Goal: Transaction & Acquisition: Purchase product/service

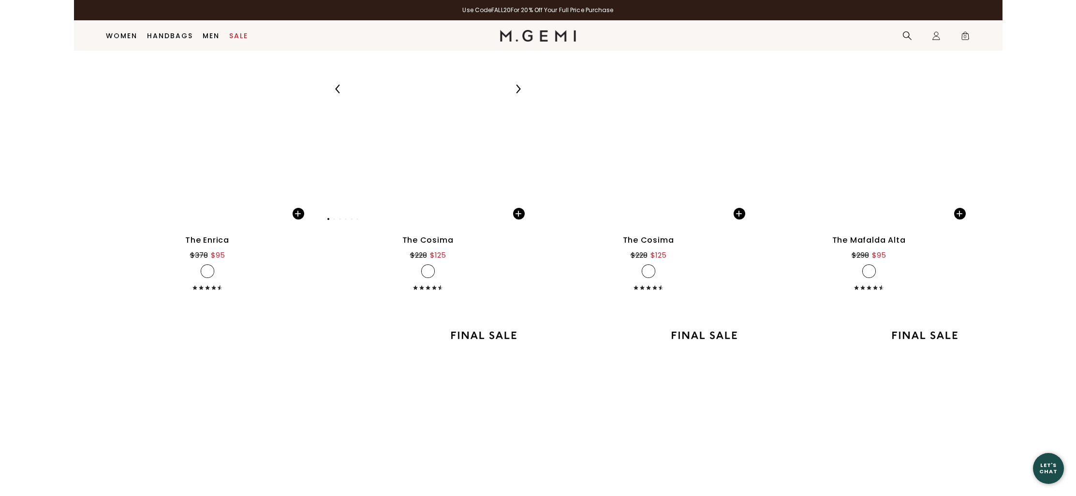
scroll to position [6398, 0]
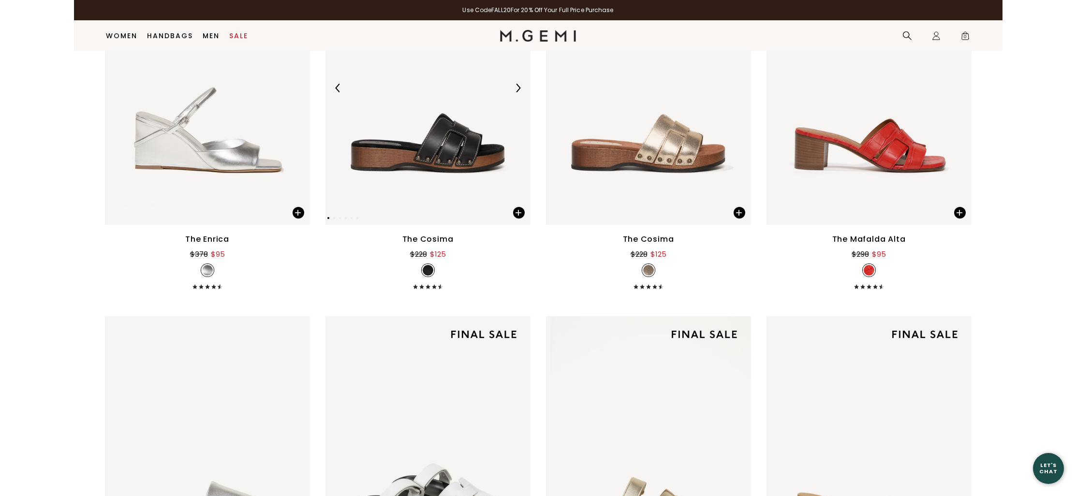
click at [422, 162] on img at bounding box center [428, 88] width 205 height 273
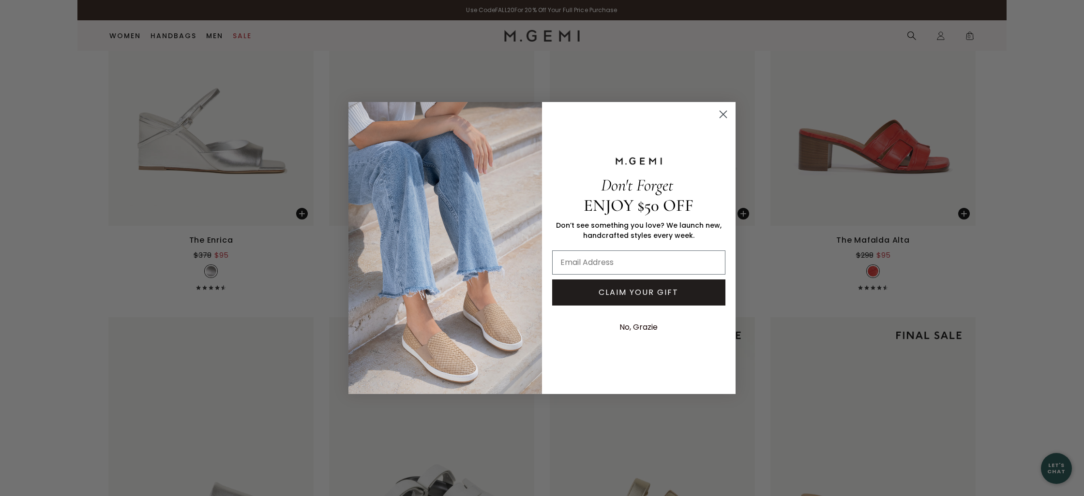
scroll to position [6396, 0]
click at [720, 104] on form "Don't Forget ENJOY $50 OFF Don’t see something you love? We launch new, handcra…" at bounding box center [541, 248] width 387 height 292
click at [721, 114] on circle "Close dialog" at bounding box center [723, 114] width 16 height 16
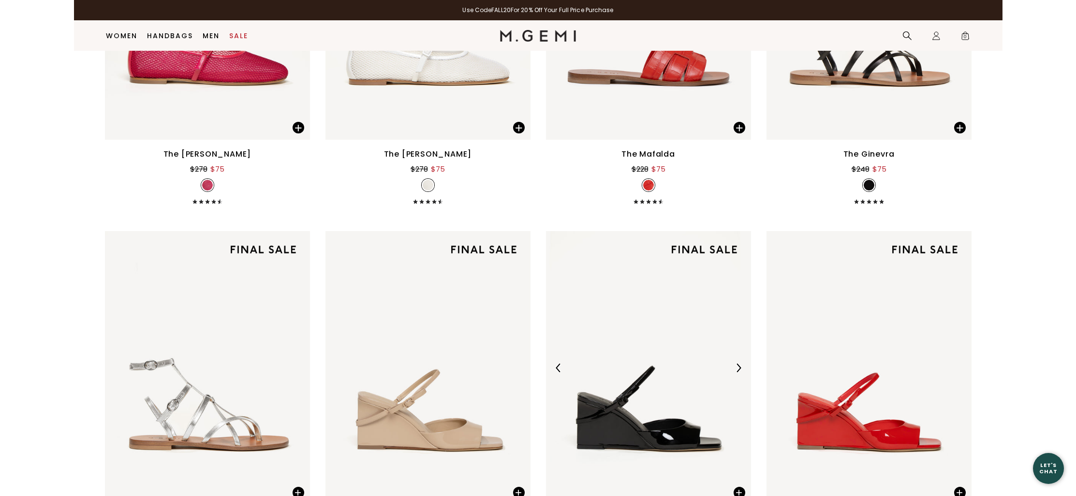
scroll to position [6237, 0]
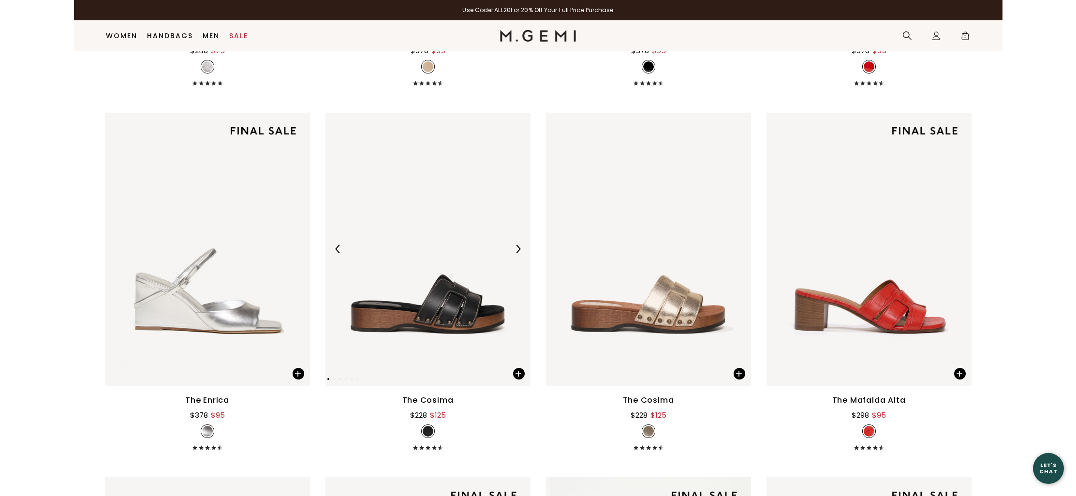
click at [476, 301] on img at bounding box center [428, 249] width 205 height 273
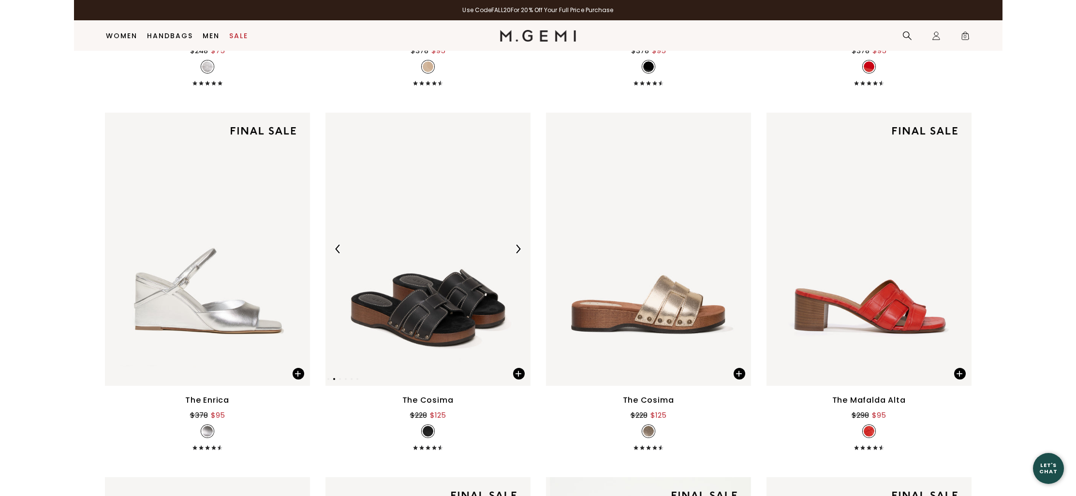
click at [431, 312] on img at bounding box center [428, 249] width 205 height 273
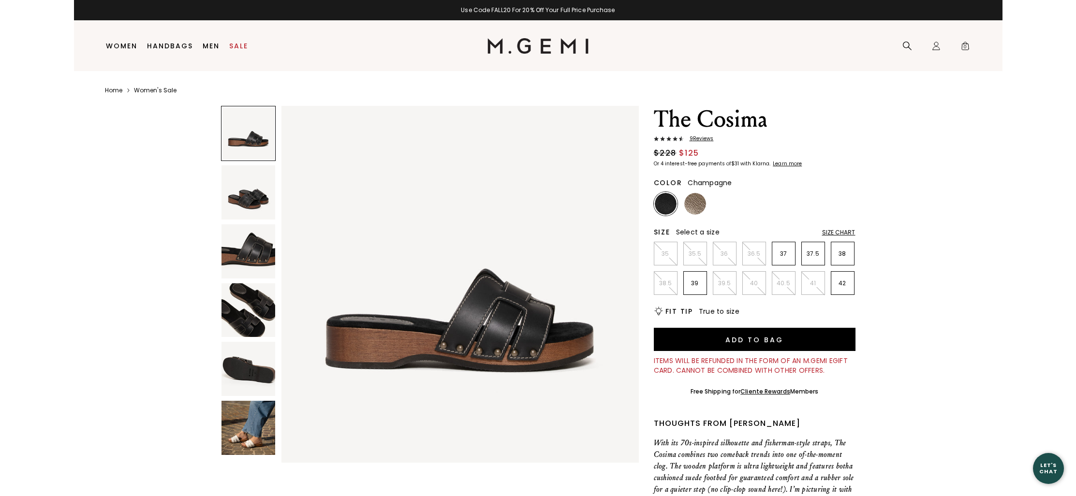
click at [699, 207] on img at bounding box center [695, 204] width 22 height 22
drag, startPoint x: 724, startPoint y: 121, endPoint x: 655, endPoint y: 123, distance: 68.2
click at [655, 123] on h1 "The Cosima" at bounding box center [755, 119] width 202 height 27
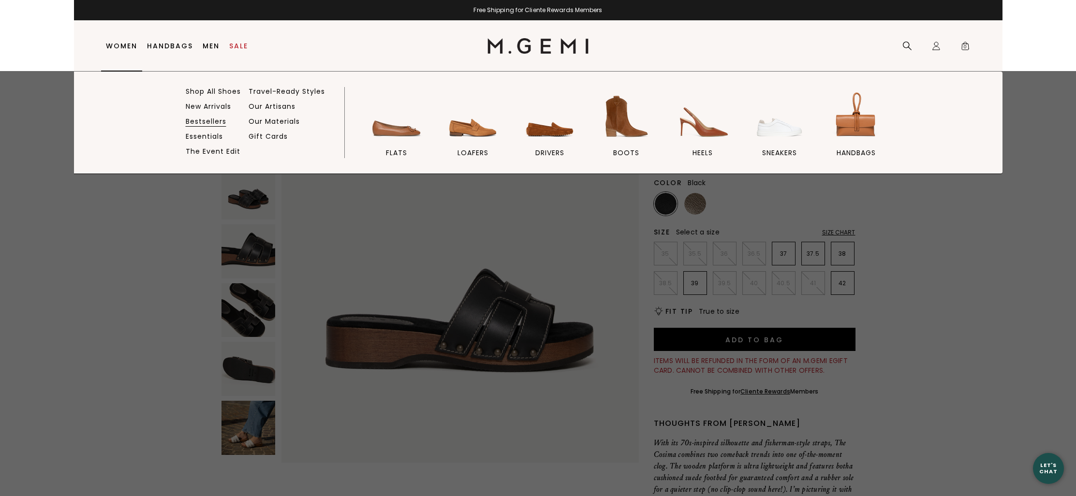
click at [209, 119] on link "Bestsellers" at bounding box center [206, 121] width 41 height 9
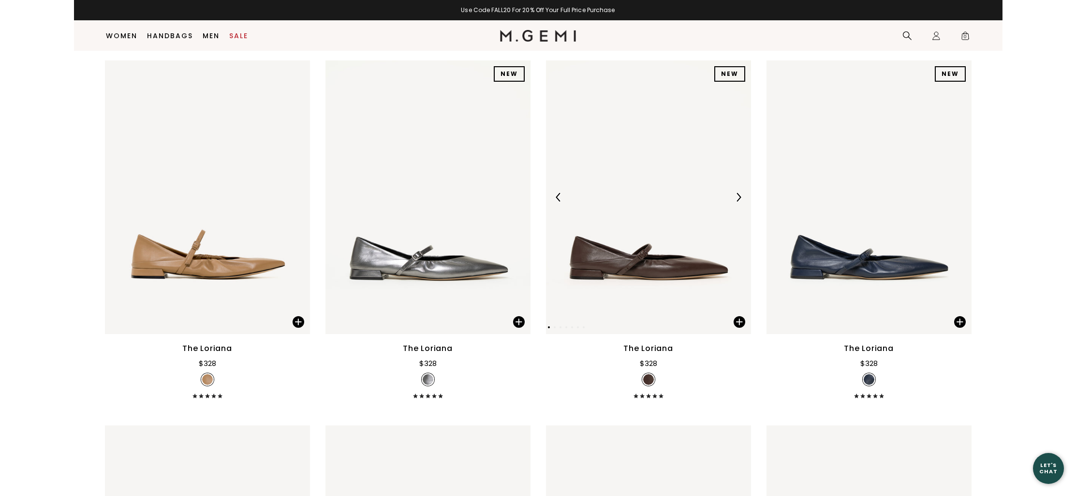
scroll to position [2758, 0]
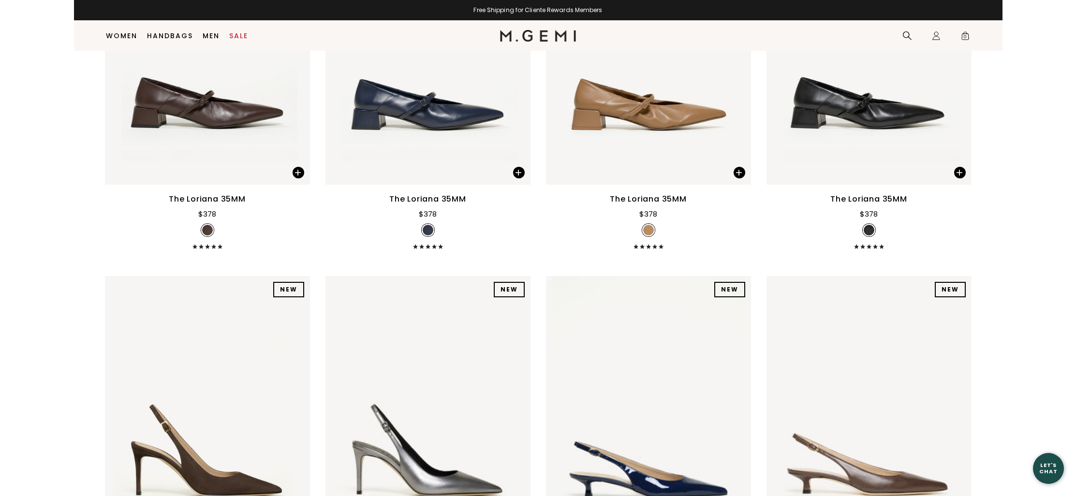
scroll to position [7948, 0]
